Goal: Transaction & Acquisition: Purchase product/service

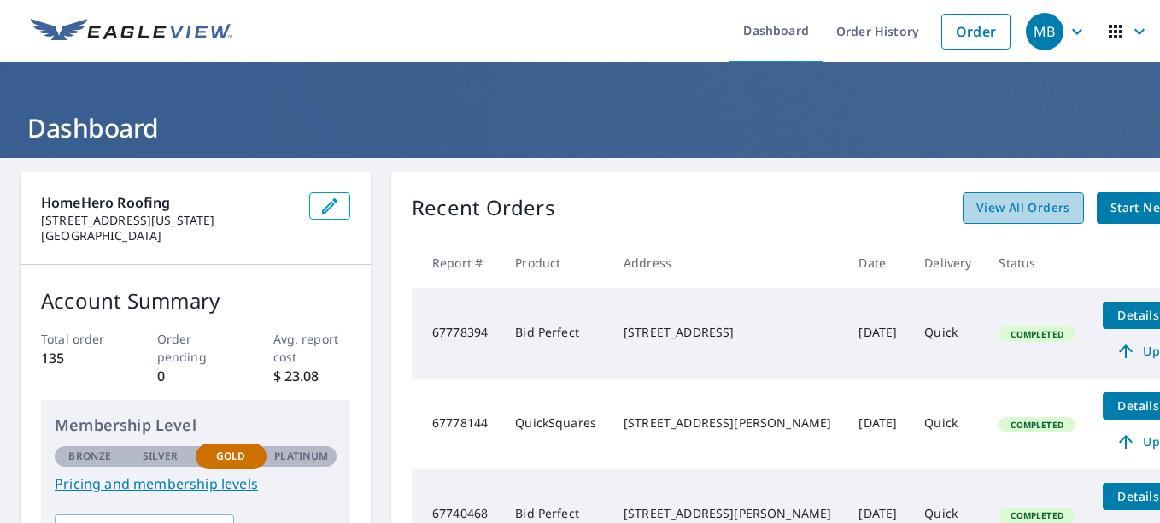
click at [979, 208] on span "View All Orders" at bounding box center [1023, 207] width 94 height 21
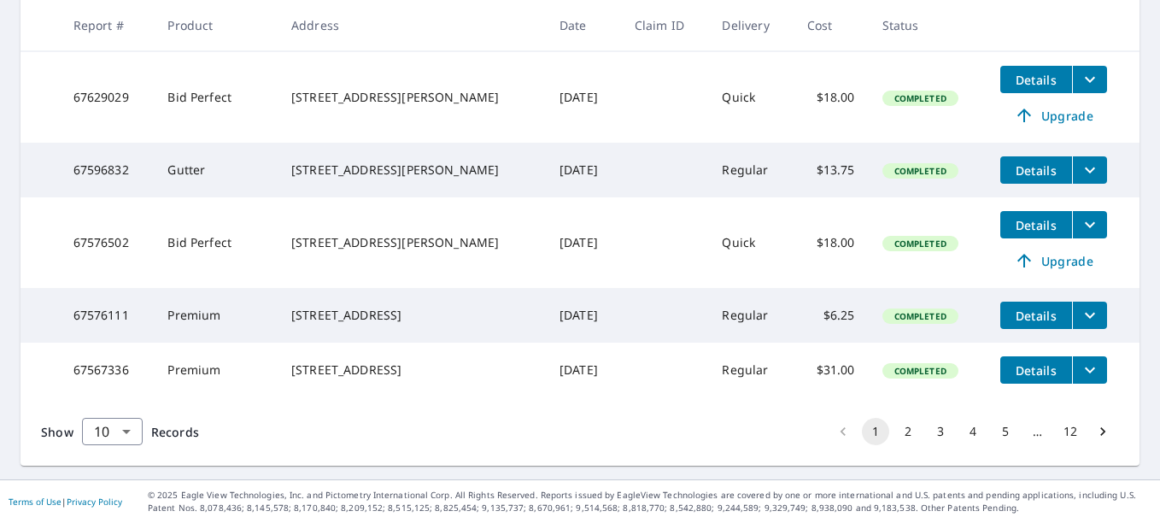
scroll to position [799, 0]
click at [894, 431] on button "2" at bounding box center [907, 431] width 27 height 27
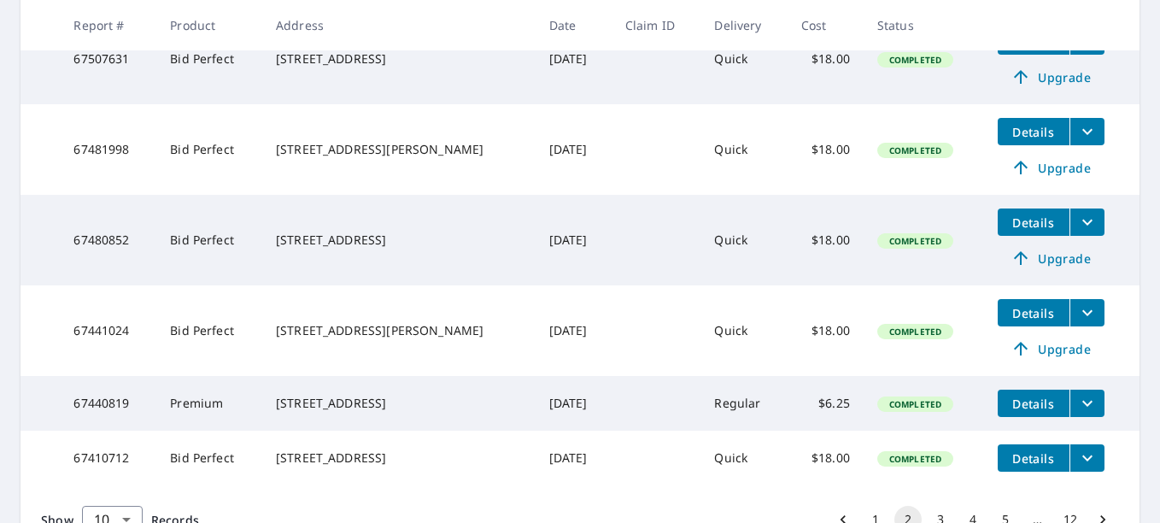
scroll to position [590, 0]
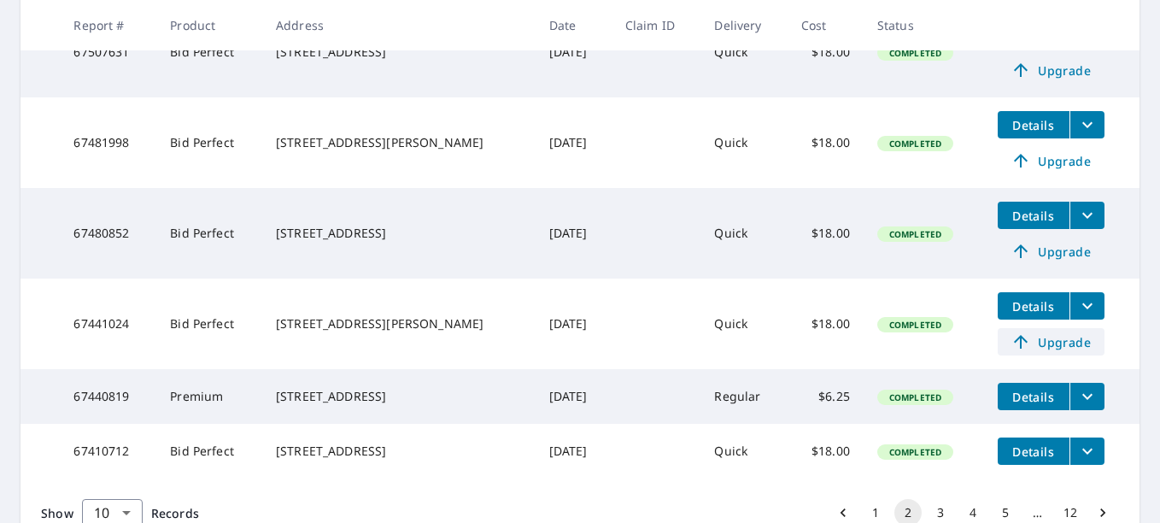
click at [1055, 352] on span "Upgrade" at bounding box center [1051, 341] width 86 height 20
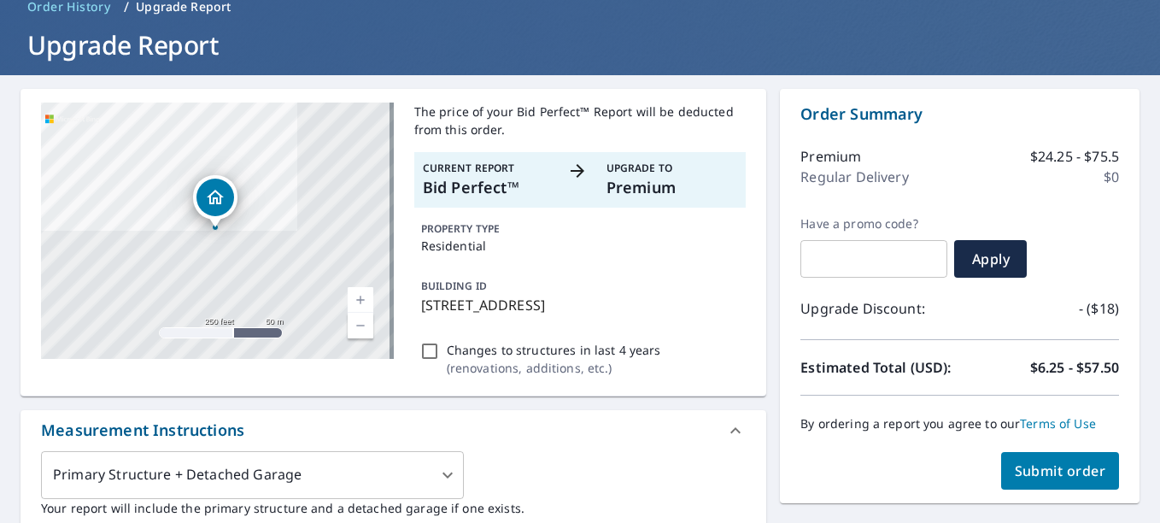
scroll to position [143, 0]
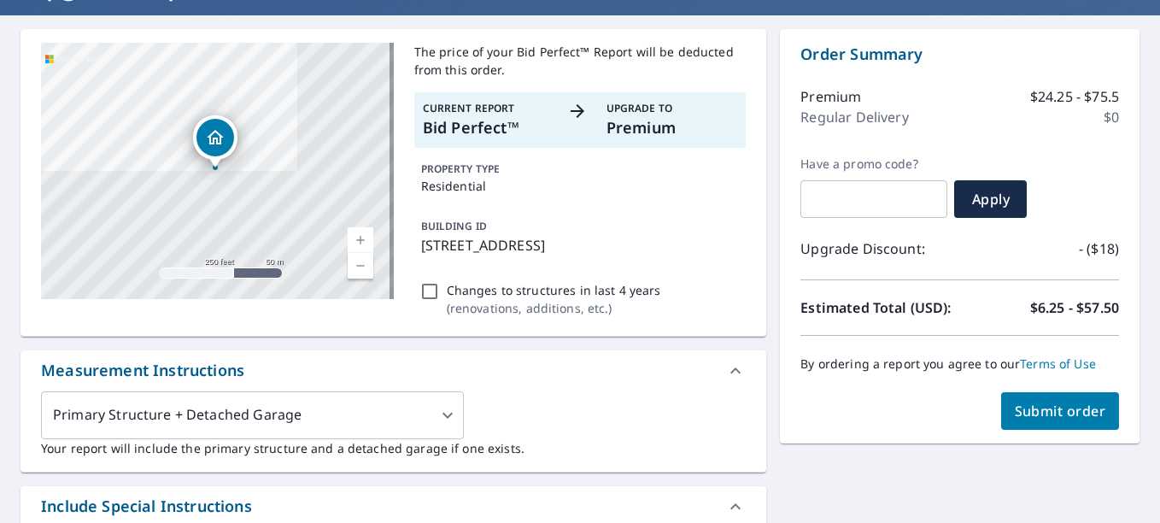
click at [1038, 417] on span "Submit order" at bounding box center [1059, 410] width 91 height 19
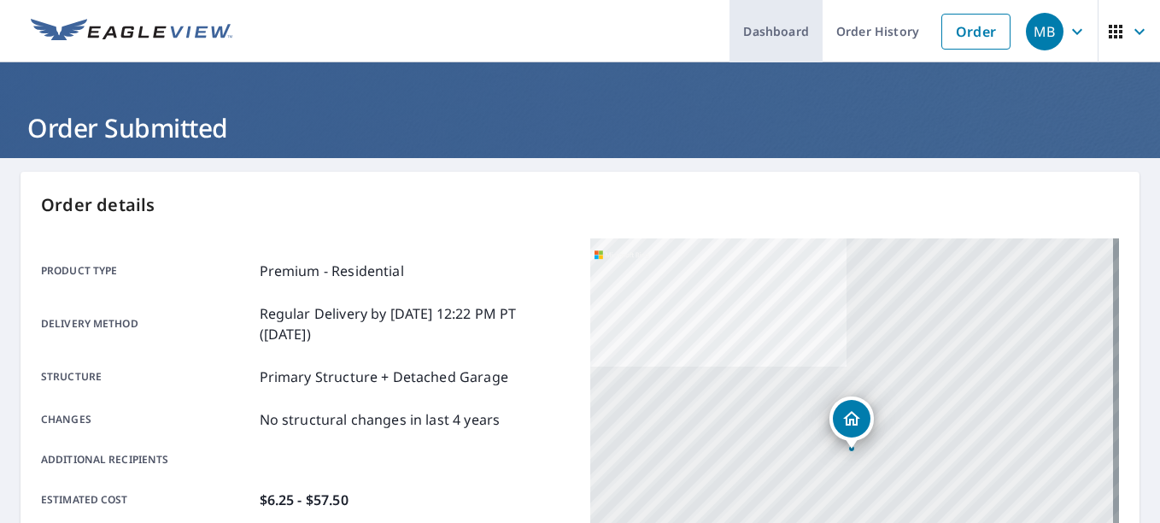
click at [777, 34] on link "Dashboard" at bounding box center [775, 31] width 93 height 62
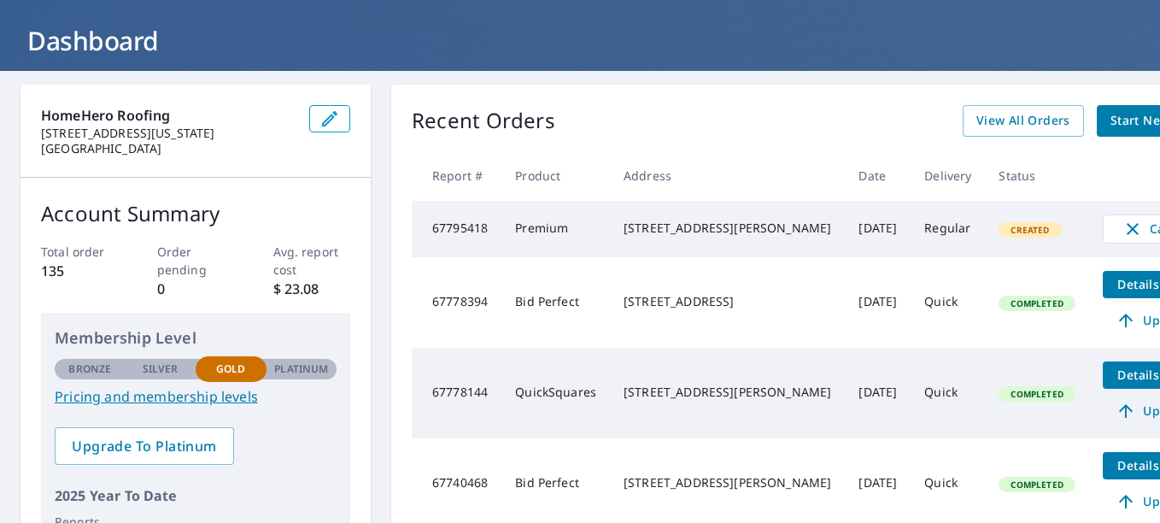
scroll to position [77, 0]
